Goal: Task Accomplishment & Management: Use online tool/utility

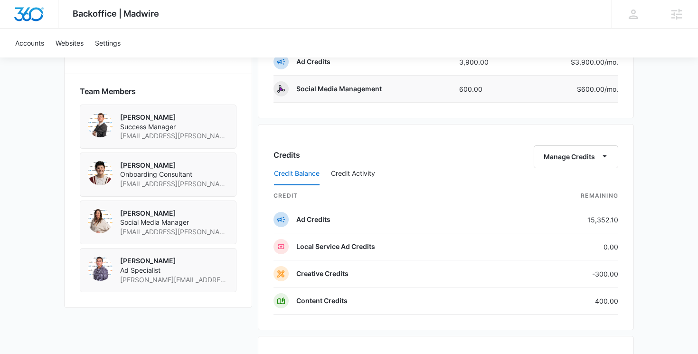
scroll to position [673, 0]
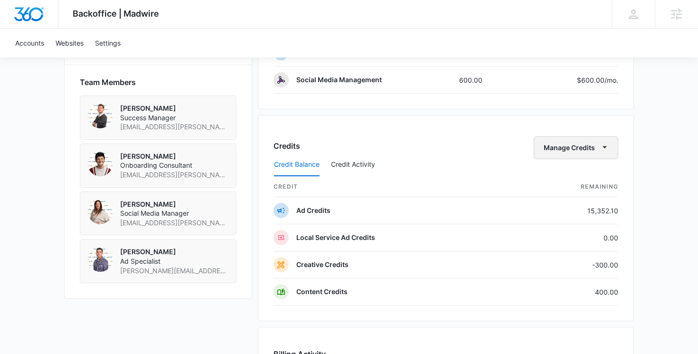
click at [608, 150] on icon "button" at bounding box center [605, 147] width 10 height 10
click at [582, 176] on div "Transfer Credits" at bounding box center [571, 178] width 50 height 7
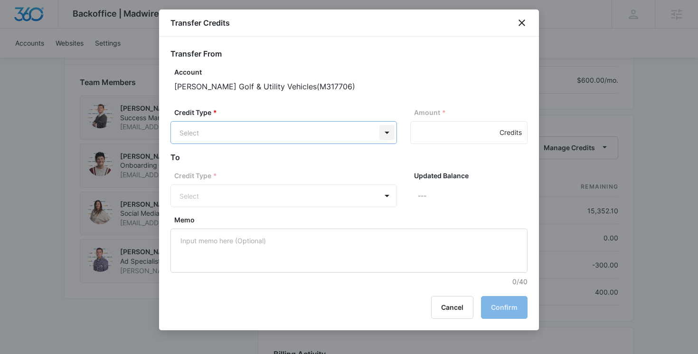
click at [388, 132] on body "Backoffice | Madwire Apps Settings [PERSON_NAME] [EMAIL_ADDRESS][PERSON_NAME][D…" at bounding box center [349, 82] width 698 height 1511
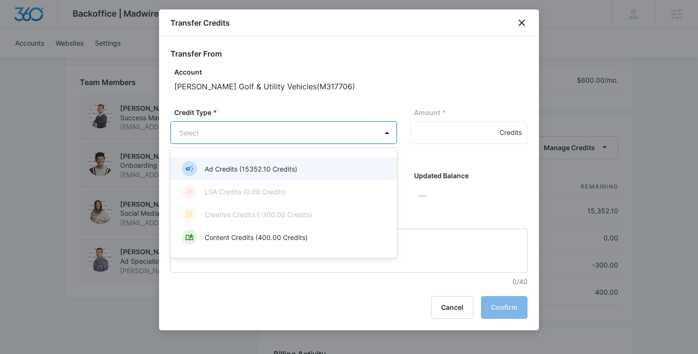
click at [294, 168] on p "Ad Credits (15352.10 Credits)" at bounding box center [251, 169] width 93 height 10
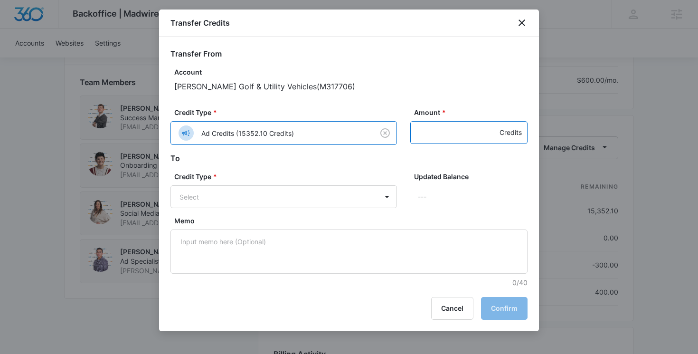
click at [433, 133] on input "Amount *" at bounding box center [468, 132] width 117 height 23
type input "200"
click at [383, 196] on body "Backoffice | Madwire Apps Settings [PERSON_NAME] [EMAIL_ADDRESS][PERSON_NAME][D…" at bounding box center [349, 82] width 698 height 1511
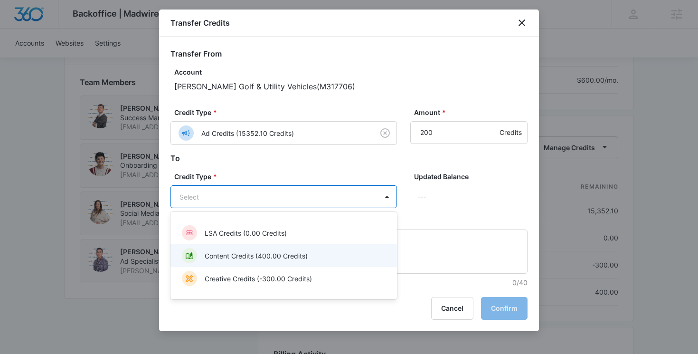
click at [296, 260] on p "Content Credits (400.00 Credits)" at bounding box center [256, 256] width 103 height 10
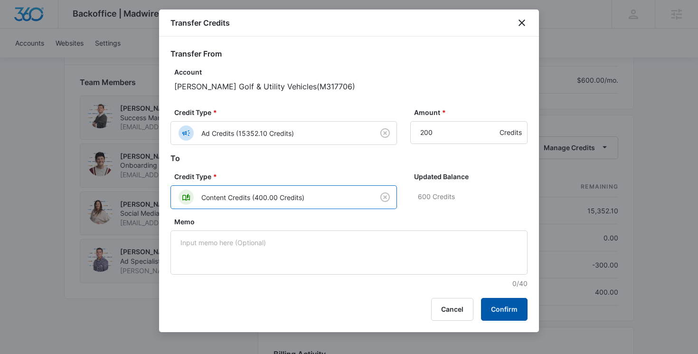
click at [515, 312] on button "Confirm" at bounding box center [504, 309] width 47 height 23
